Goal: Transaction & Acquisition: Obtain resource

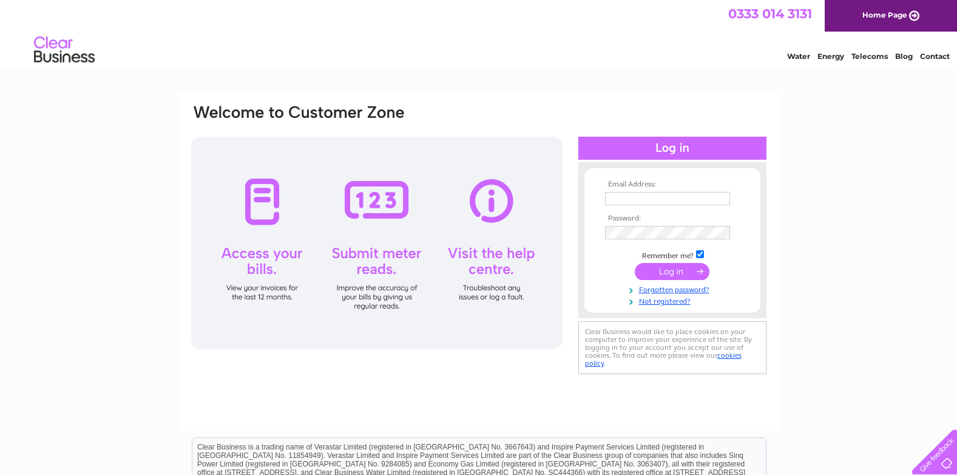
type input "creditors@inverclyde.gov.uk"
click at [669, 270] on input "submit" at bounding box center [672, 271] width 75 height 17
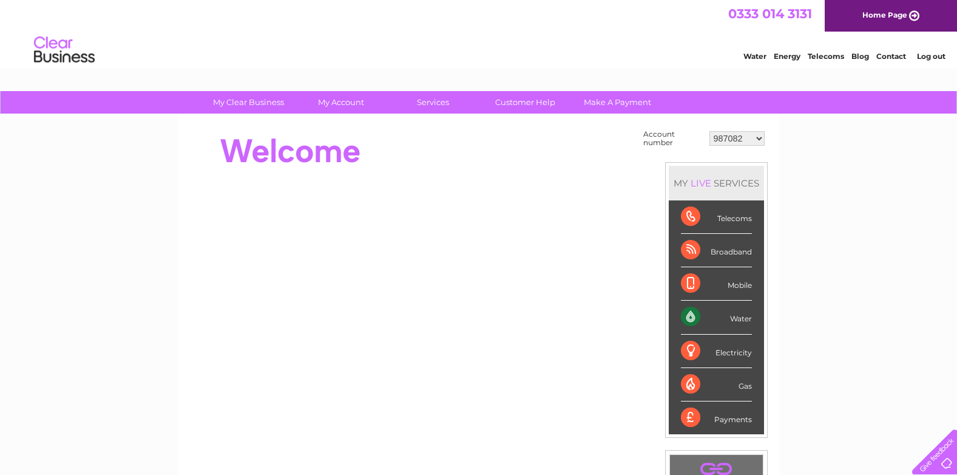
click at [752, 133] on select "987082 991732 1077481 30291036 30292240 30301883" at bounding box center [737, 138] width 55 height 15
click at [710, 131] on select "987082 991732 1077481 30291036 30292240 30301883" at bounding box center [737, 138] width 55 height 15
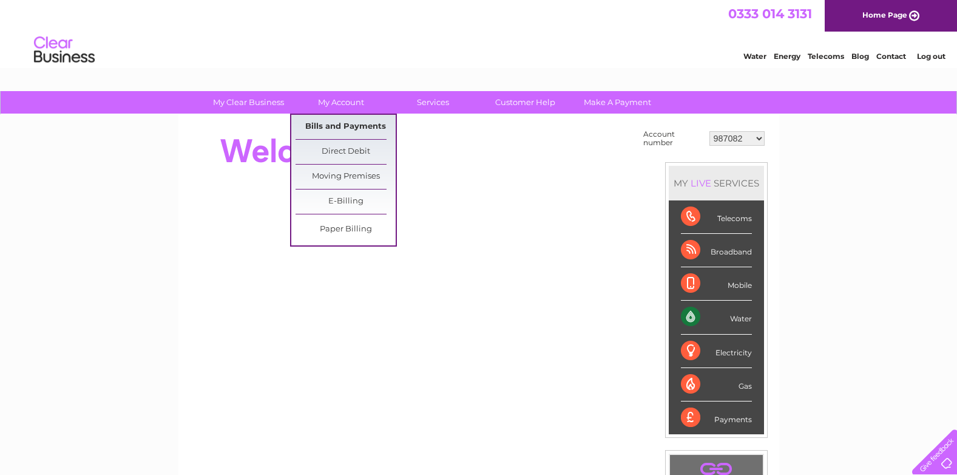
click at [351, 119] on link "Bills and Payments" at bounding box center [346, 127] width 100 height 24
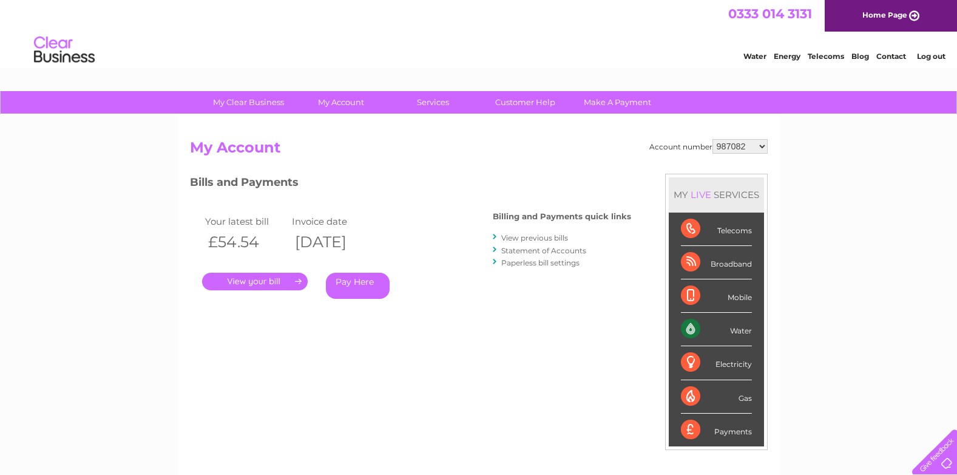
click at [457, 188] on h3 "Bills and Payments" at bounding box center [410, 184] width 441 height 21
click at [563, 235] on link "View previous bills" at bounding box center [535, 237] width 67 height 9
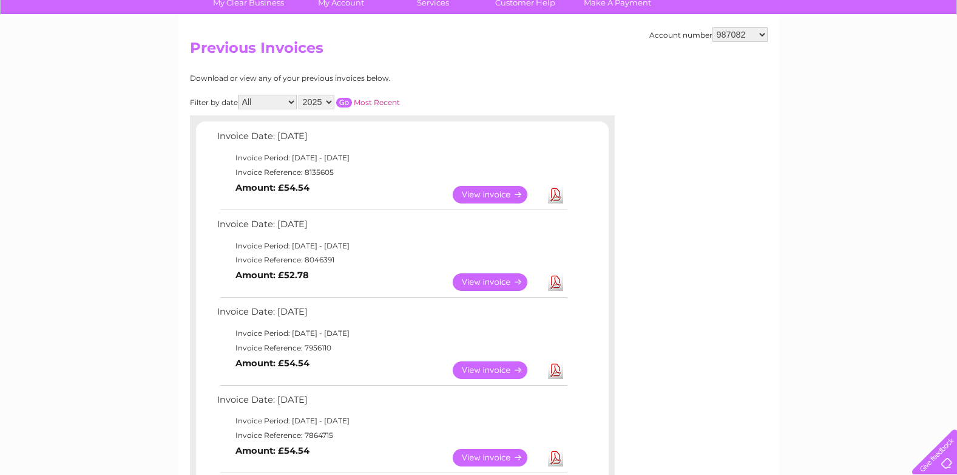
scroll to position [121, 0]
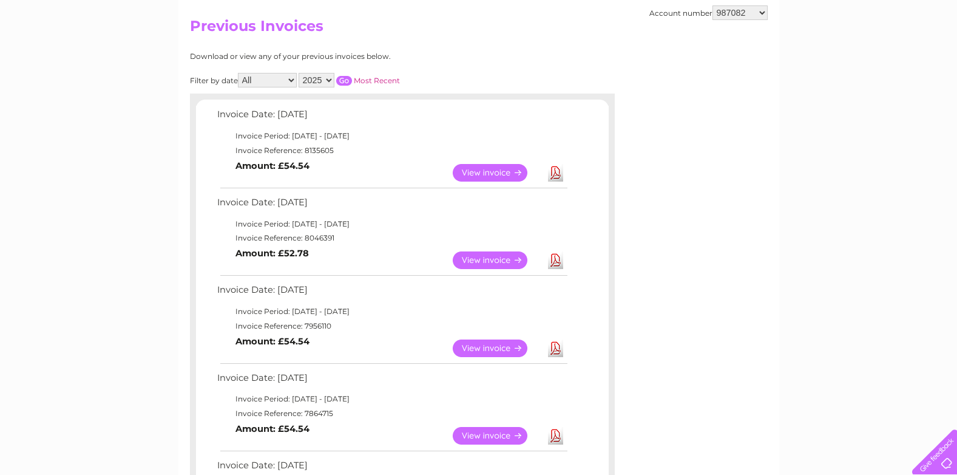
click at [311, 149] on td "Invoice Reference: 8135605" at bounding box center [391, 150] width 355 height 15
copy td "8135605"
click at [326, 240] on td "Invoice Reference: 8046391" at bounding box center [391, 238] width 355 height 15
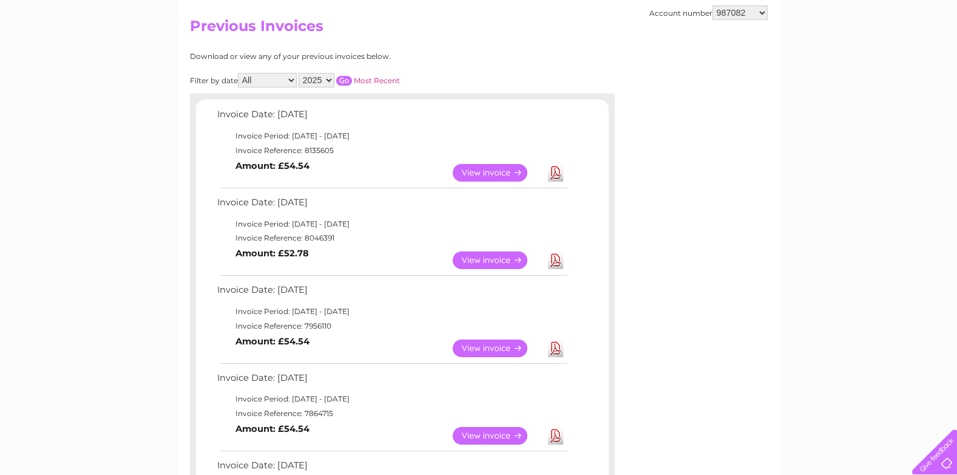
copy td "8046391"
click at [423, 174] on td "View Download Amount: £54.54" at bounding box center [391, 173] width 355 height 30
click at [550, 171] on link "Download" at bounding box center [555, 173] width 15 height 18
click at [739, 14] on select "987082 991732 1077481 30291036 30292240 30301883" at bounding box center [740, 12] width 55 height 15
select select "991732"
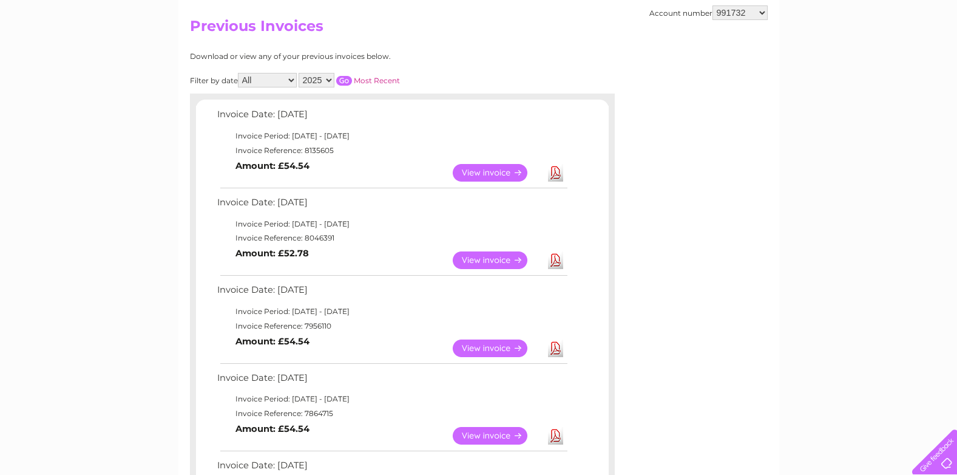
click at [713, 5] on select "987082 991732 1077481 30291036 30292240 30301883" at bounding box center [740, 12] width 55 height 15
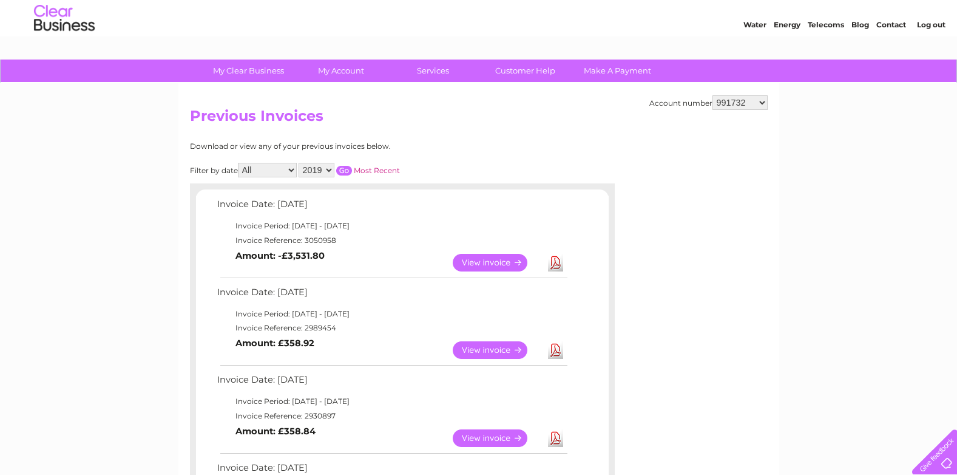
scroll to position [61, 0]
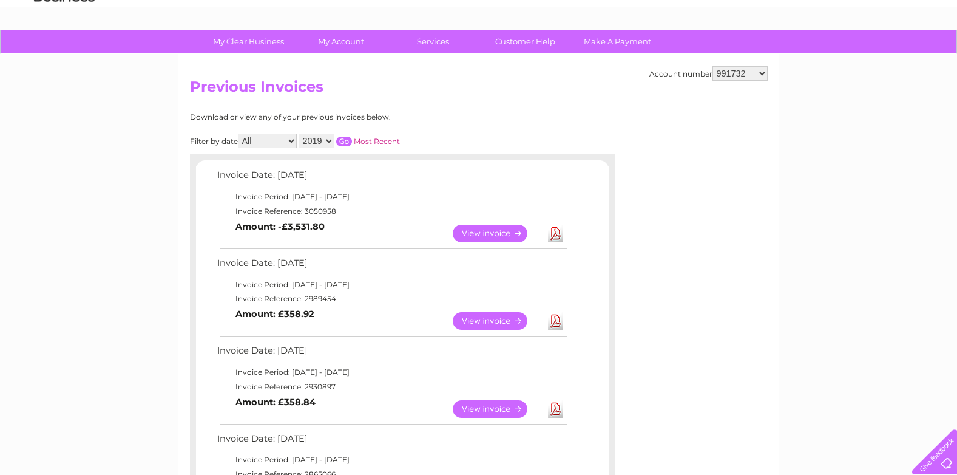
click at [733, 80] on select "987082 991732 1077481 30291036 30292240 30301883" at bounding box center [740, 73] width 55 height 15
select select "1077481"
click at [713, 66] on select "987082 991732 1077481 30291036 30292240 30301883" at bounding box center [740, 73] width 55 height 15
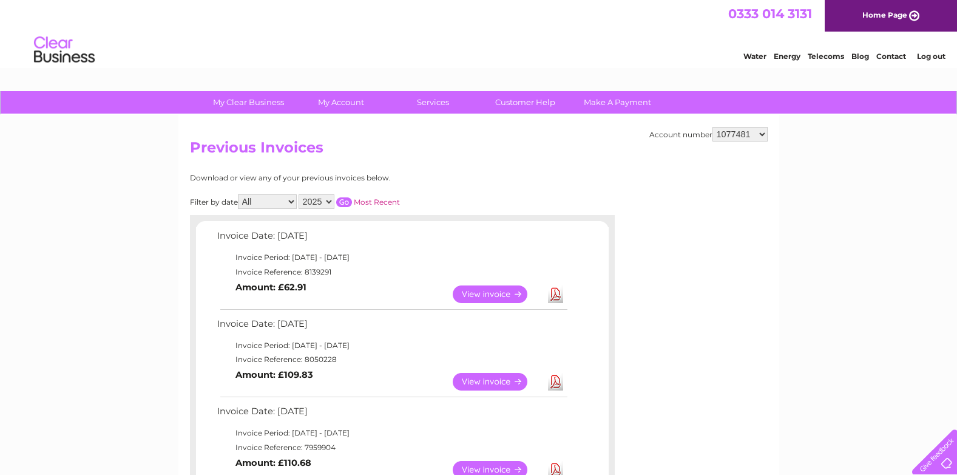
scroll to position [61, 0]
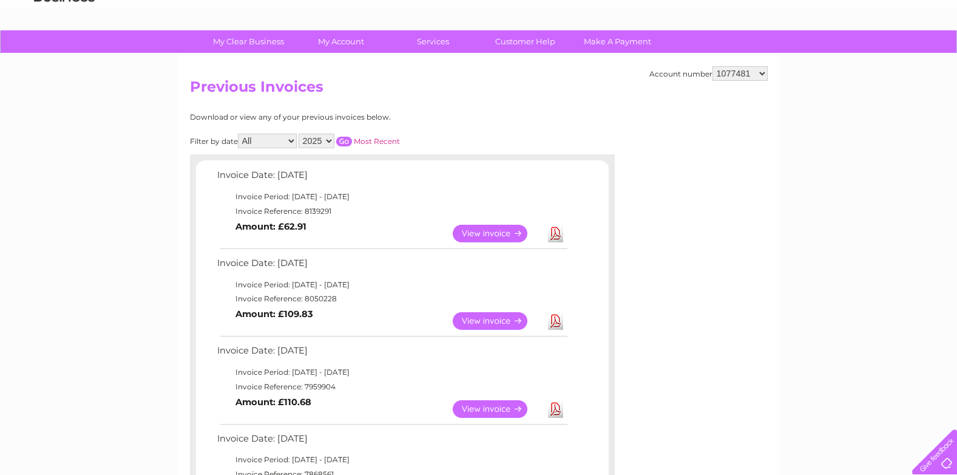
click at [322, 208] on td "Invoice Reference: 8139291" at bounding box center [391, 211] width 355 height 15
copy td "8139291"
click at [330, 300] on td "Invoice Reference: 8050228" at bounding box center [391, 298] width 355 height 15
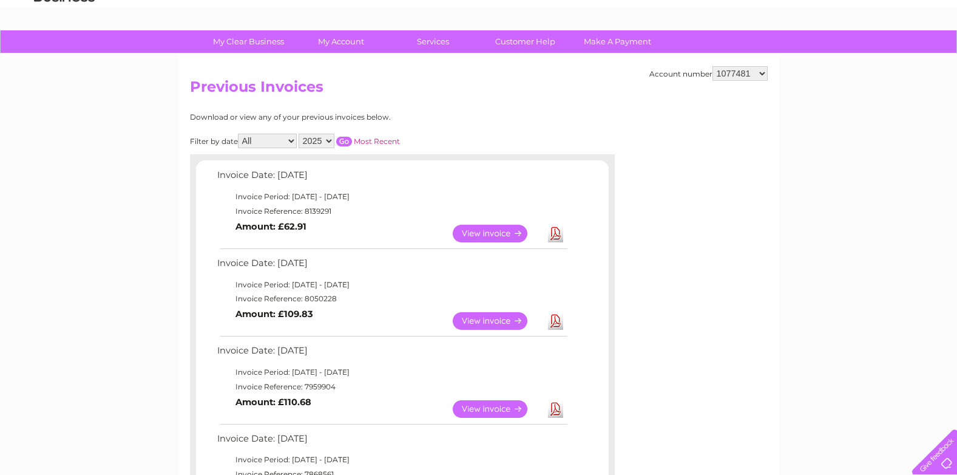
copy td "8050228"
drag, startPoint x: 412, startPoint y: 197, endPoint x: 478, endPoint y: 226, distance: 72.3
click at [412, 197] on td "Invoice Period: [DATE] - [DATE]" at bounding box center [391, 196] width 355 height 15
click at [504, 237] on link "View" at bounding box center [497, 234] width 89 height 18
click at [565, 237] on td "Download" at bounding box center [555, 234] width 21 height 24
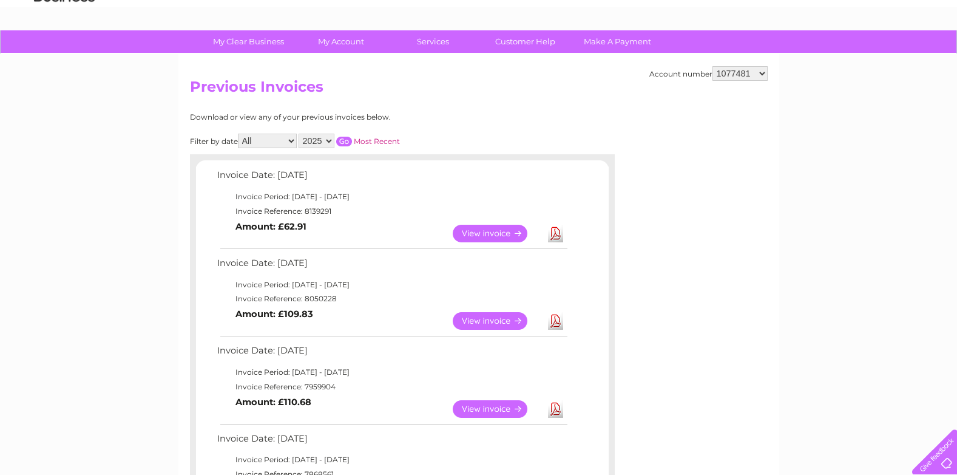
click at [560, 234] on link "Download" at bounding box center [555, 234] width 15 height 18
click at [747, 73] on select "987082 991732 1077481 30291036 30292240 30301883" at bounding box center [740, 73] width 55 height 15
select select "30291036"
click at [713, 66] on select "987082 991732 1077481 30291036 30292240 30301883" at bounding box center [740, 73] width 55 height 15
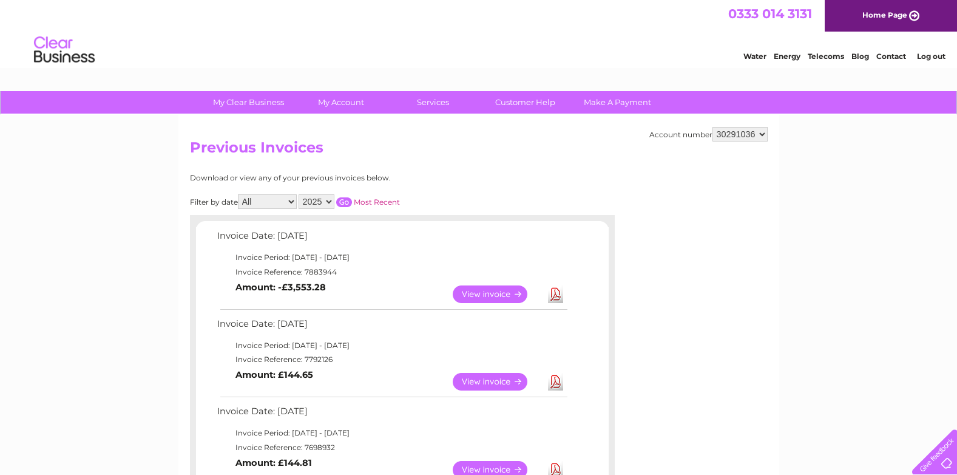
click at [746, 140] on select "987082 991732 1077481 30291036 30292240 30301883" at bounding box center [740, 134] width 55 height 15
select select "30292240"
click at [713, 127] on select "987082 991732 1077481 30291036 30292240 30301883" at bounding box center [740, 134] width 55 height 15
click at [560, 291] on link "Download" at bounding box center [555, 294] width 15 height 18
click at [322, 360] on td "Invoice Reference: 8065298" at bounding box center [391, 359] width 355 height 15
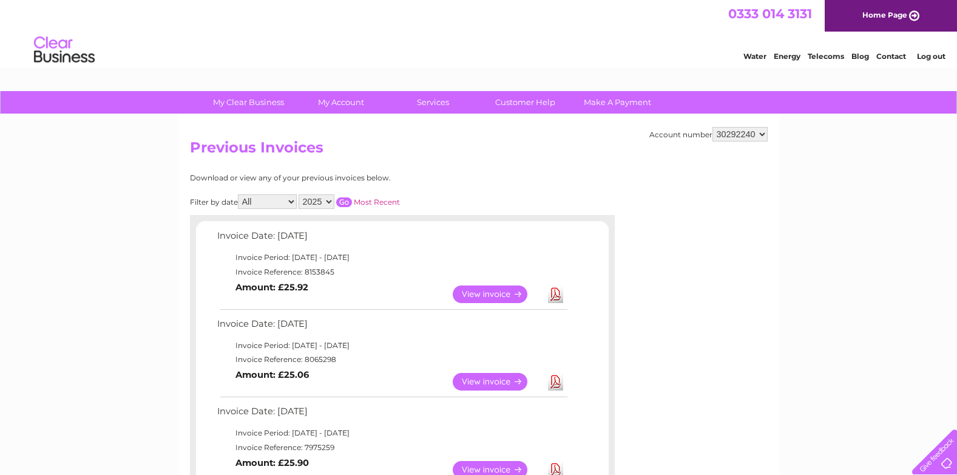
click at [322, 360] on td "Invoice Reference: 8065298" at bounding box center [391, 359] width 355 height 15
copy td "8065298"
click at [423, 145] on h2 "Previous Invoices" at bounding box center [479, 150] width 578 height 23
click at [754, 136] on select "987082 991732 1077481 30291036 30292240 30301883" at bounding box center [740, 134] width 55 height 15
select select "30301883"
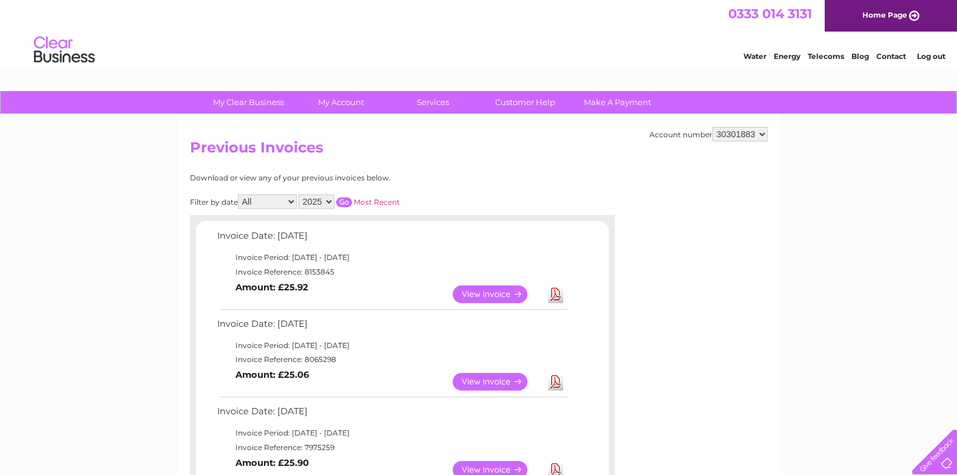
click at [713, 127] on select "987082 991732 1077481 30291036 30292240 30301883" at bounding box center [740, 134] width 55 height 15
click at [548, 297] on link "Download" at bounding box center [555, 294] width 15 height 18
click at [761, 130] on select "987082 991732 1077481 30291036 30292240 30301883" at bounding box center [740, 134] width 55 height 15
